Goal: Navigation & Orientation: Find specific page/section

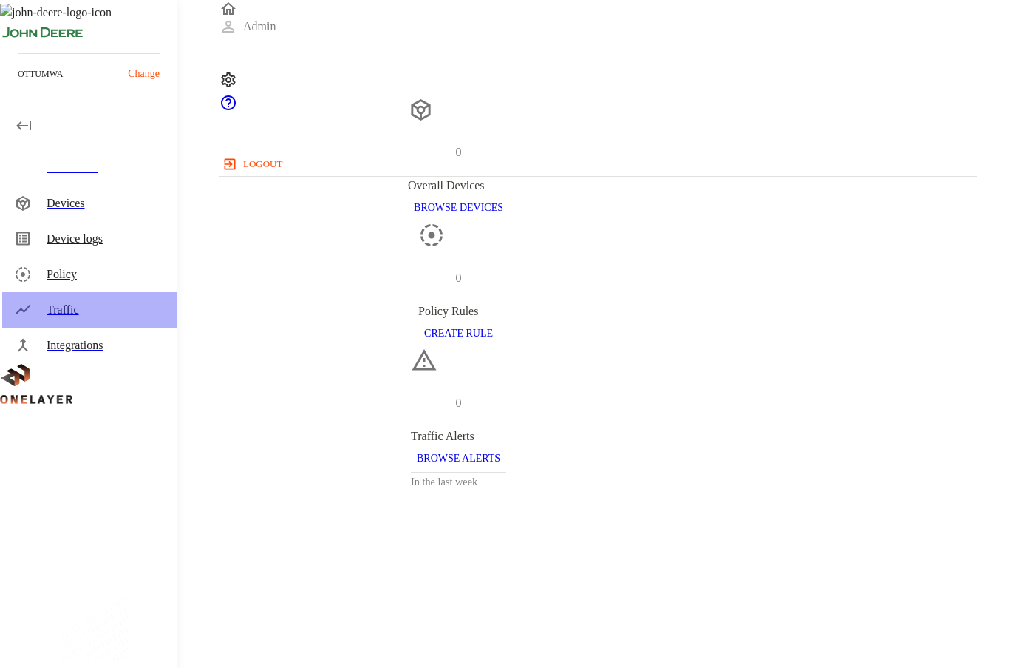
click at [74, 304] on div "Traffic" at bounding box center [106, 310] width 119 height 18
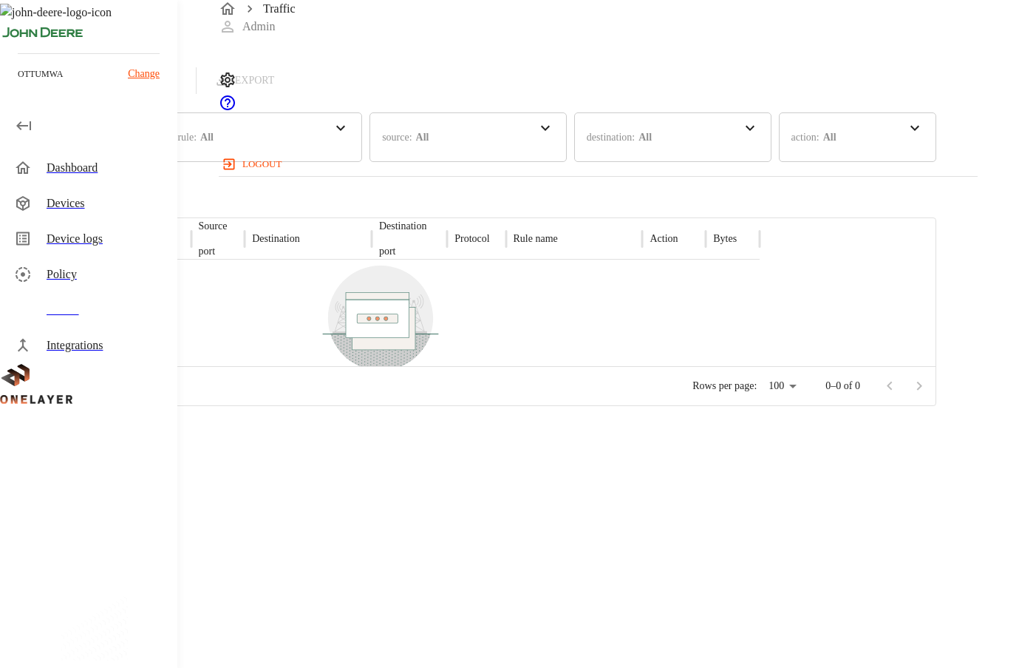
click at [84, 237] on div "Device logs" at bounding box center [106, 239] width 119 height 18
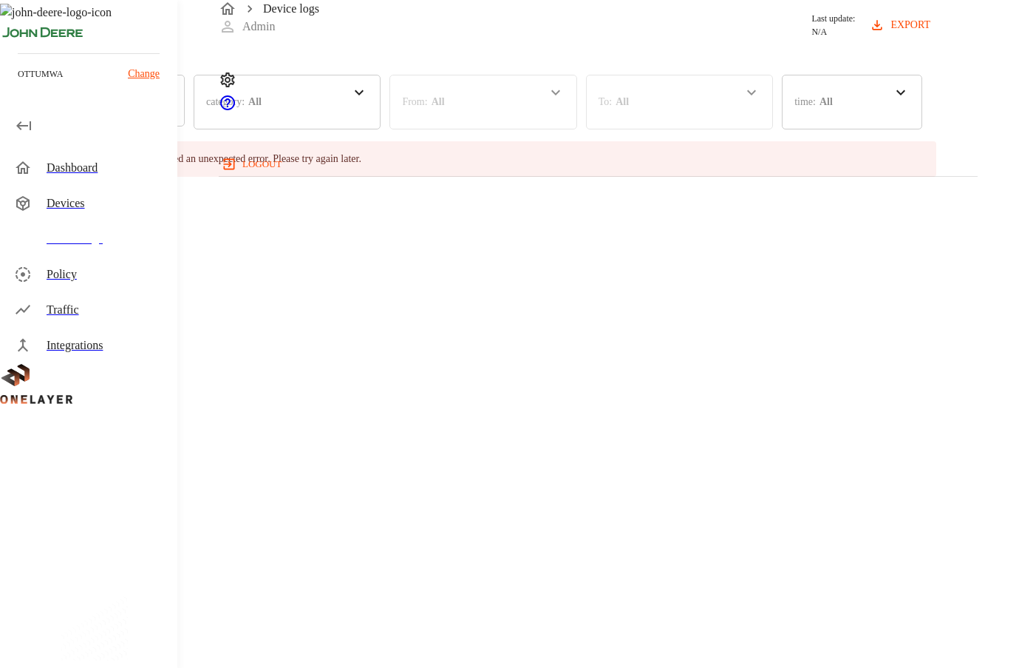
click at [80, 209] on div "Devices" at bounding box center [106, 203] width 119 height 18
